Goal: Task Accomplishment & Management: Use online tool/utility

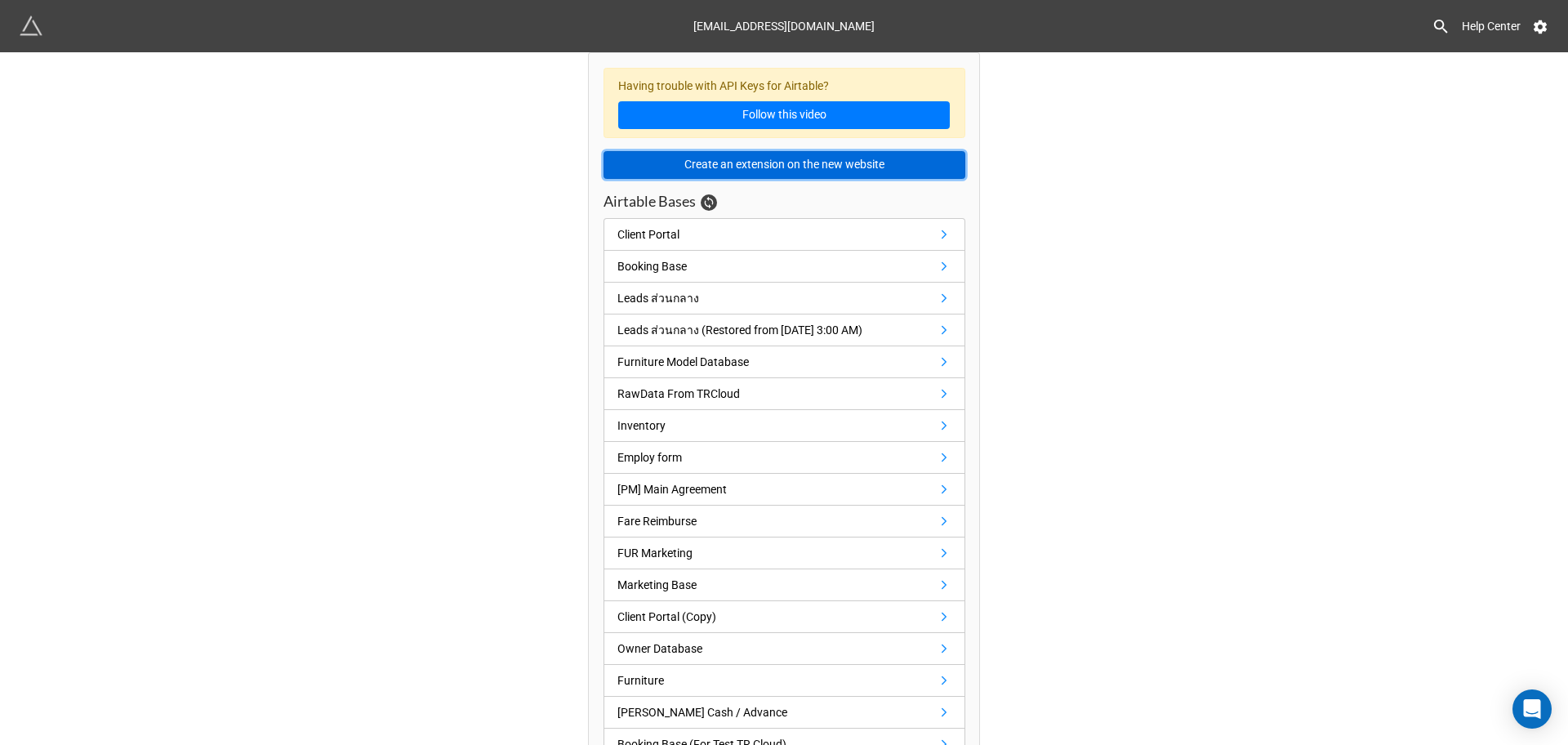
click at [759, 165] on button "Create an extension on the new website" at bounding box center [784, 165] width 362 height 27
